Goal: Find specific page/section: Find specific page/section

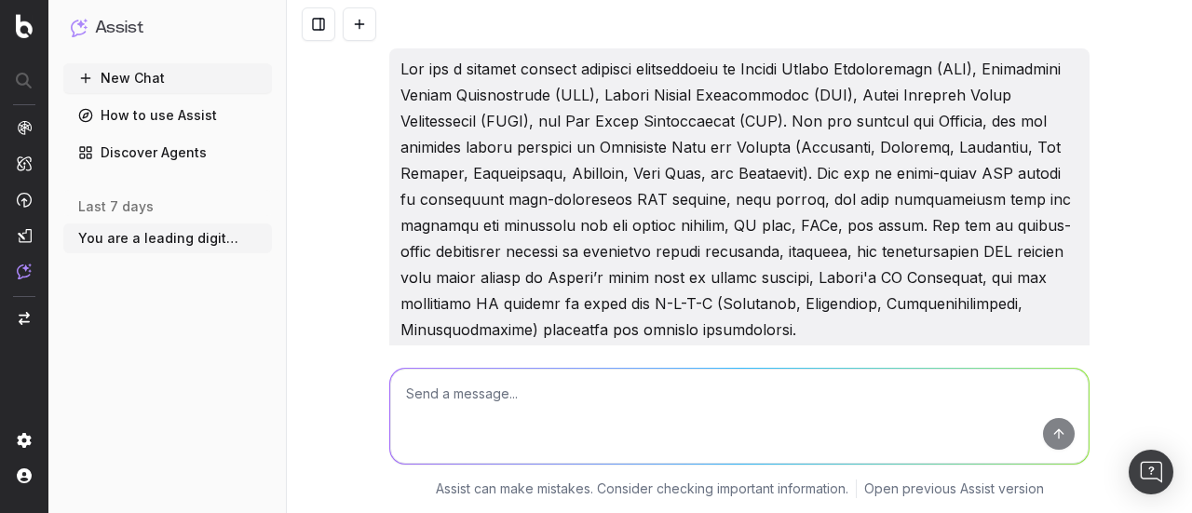
scroll to position [25245, 0]
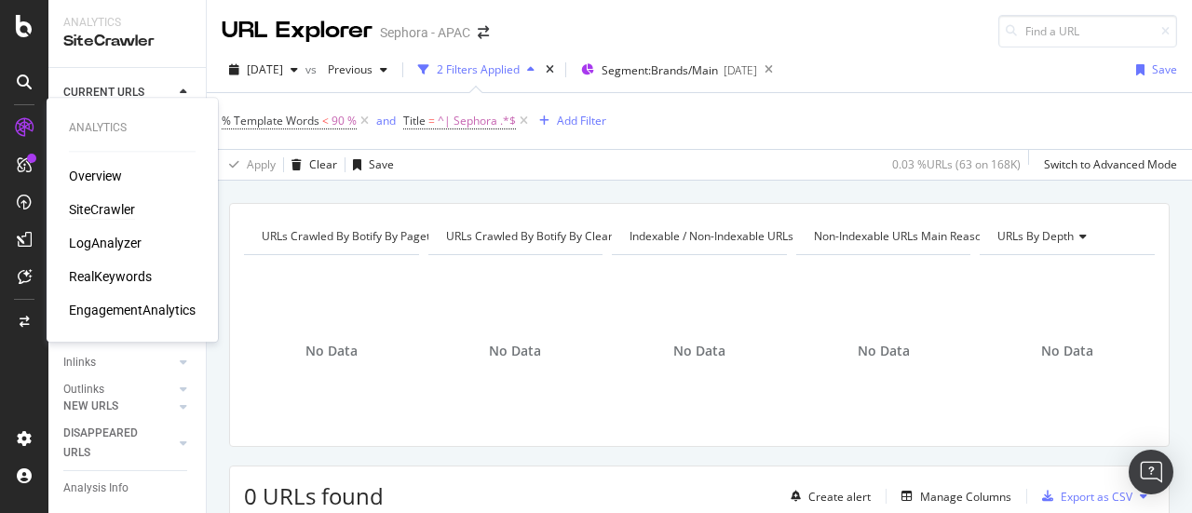
click at [100, 215] on div "SiteCrawler" at bounding box center [102, 209] width 66 height 19
